Goal: Subscribe to service/newsletter

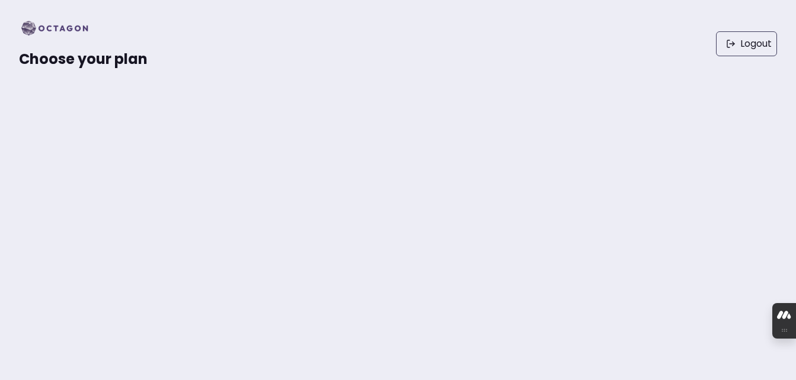
scroll to position [96, 0]
click at [63, 30] on img at bounding box center [58, 28] width 79 height 19
